Goal: Find contact information: Find contact information

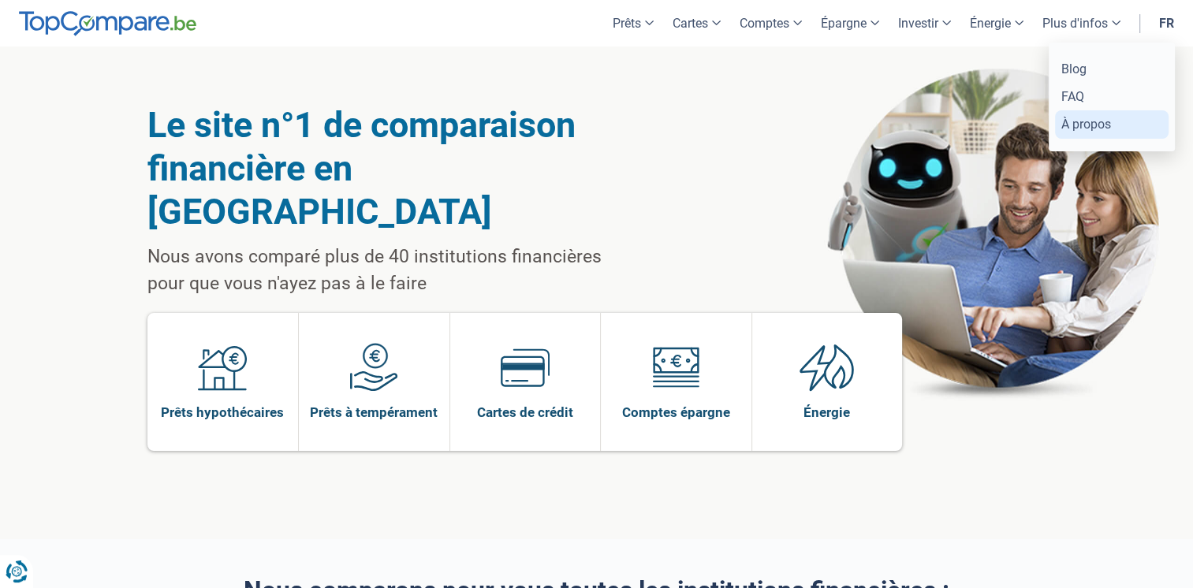
click at [1082, 137] on link "À propos" at bounding box center [1112, 124] width 114 height 28
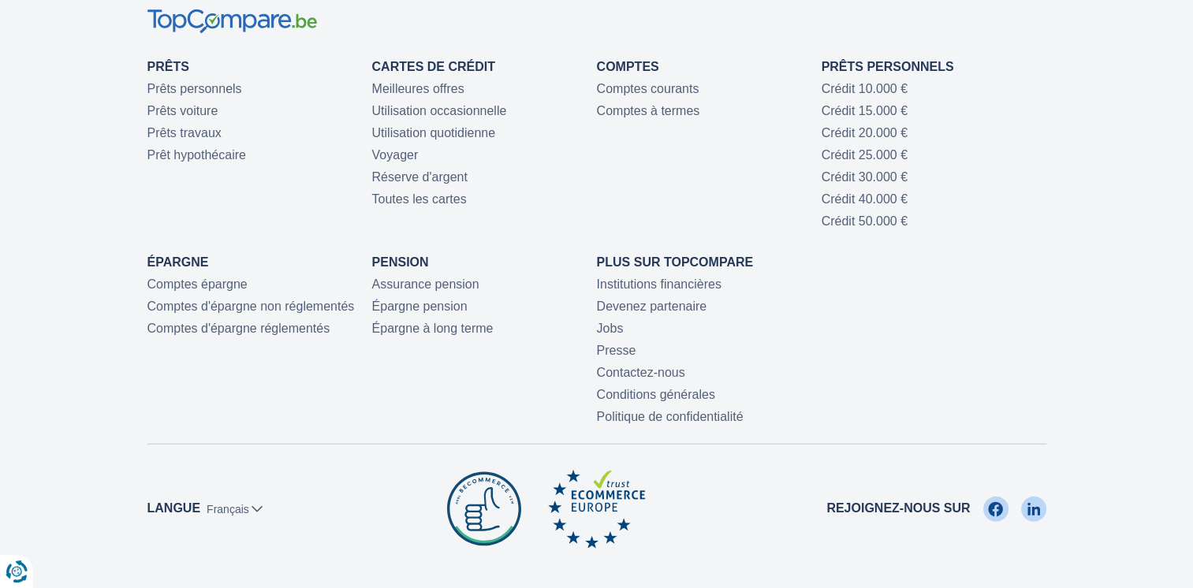
scroll to position [3822, 0]
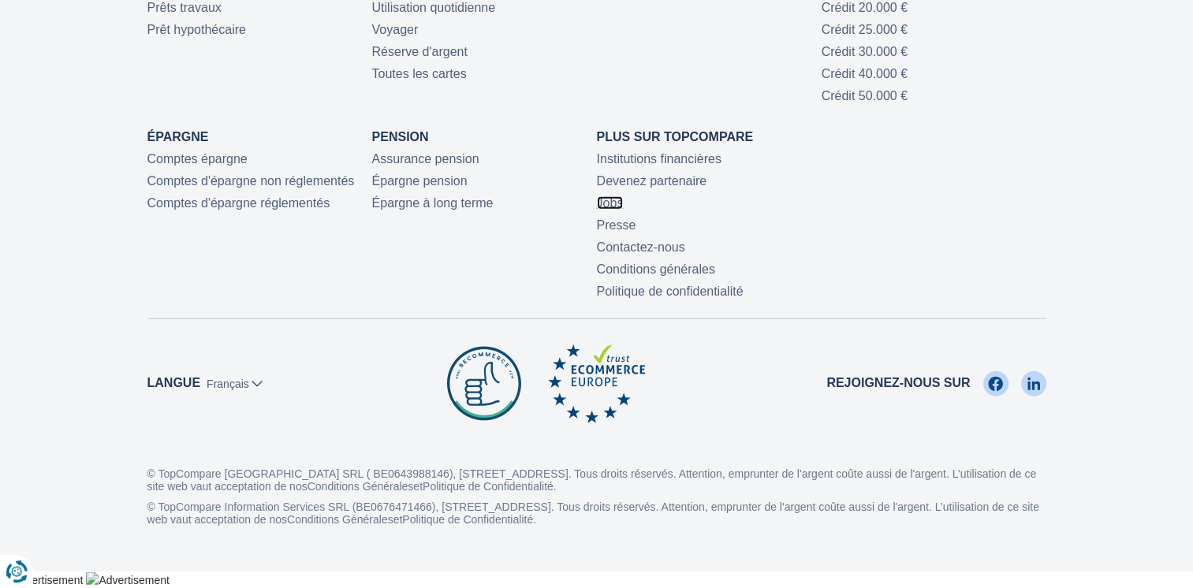
click at [618, 201] on link "Jobs" at bounding box center [610, 202] width 27 height 13
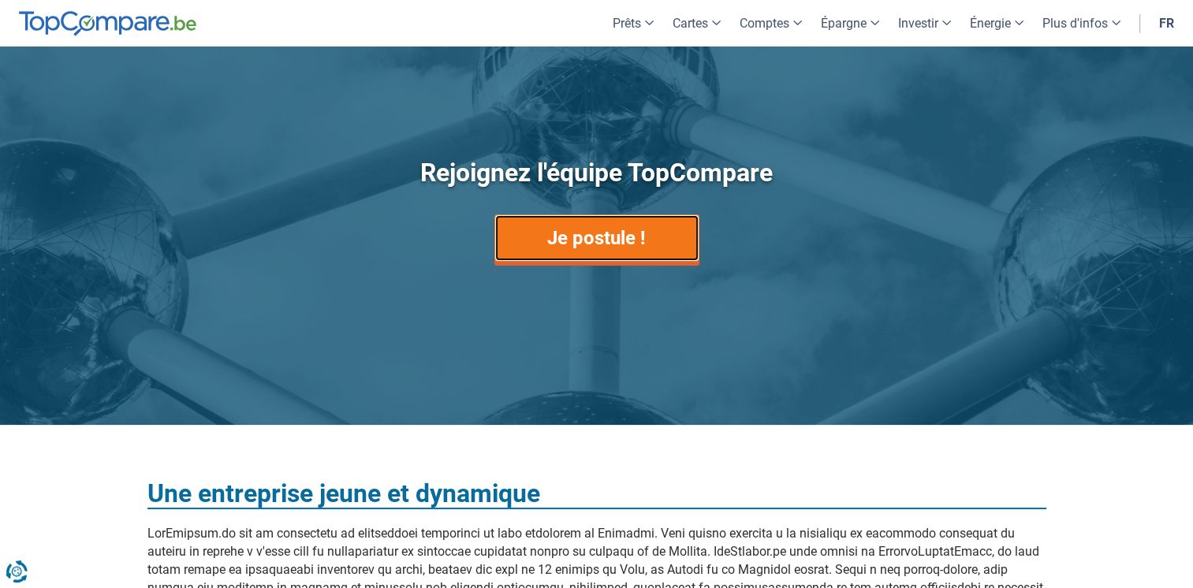
click at [563, 224] on link "Je postule !" at bounding box center [596, 237] width 205 height 47
